Goal: Task Accomplishment & Management: Use online tool/utility

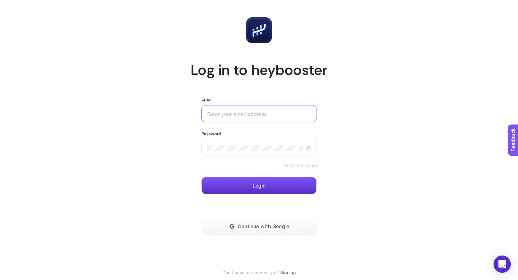
click at [263, 116] on input "Email" at bounding box center [259, 114] width 104 height 6
type input "[EMAIL_ADDRESS][DOMAIN_NAME]"
click at [270, 140] on div at bounding box center [258, 148] width 115 height 17
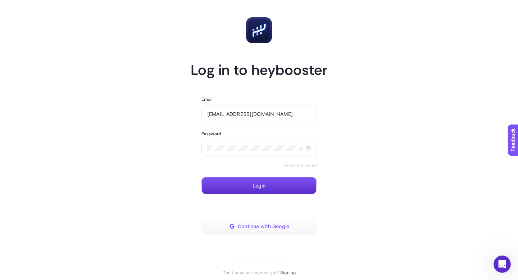
click at [281, 222] on button "Continue with Google" at bounding box center [258, 226] width 115 height 17
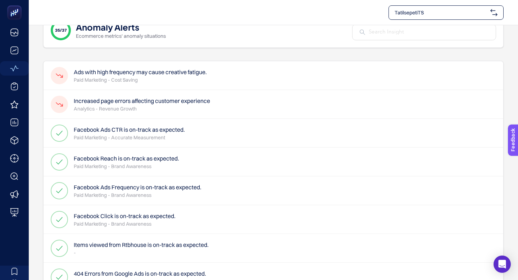
scroll to position [21, 0]
